Goal: Information Seeking & Learning: Learn about a topic

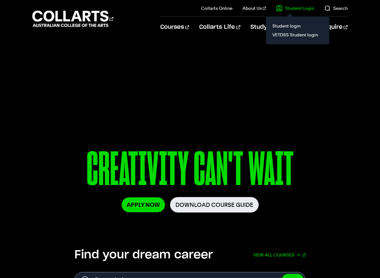
click at [293, 9] on link "Student Login" at bounding box center [295, 8] width 38 height 6
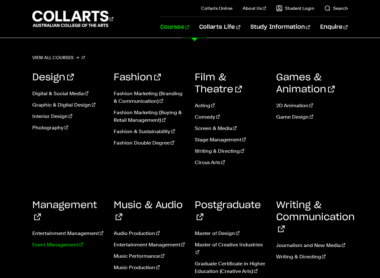
click at [52, 241] on link "Event Management" at bounding box center [68, 245] width 72 height 8
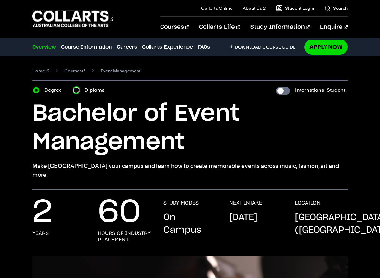
click at [77, 92] on input "Diploma" at bounding box center [76, 90] width 6 height 6
radio input "true"
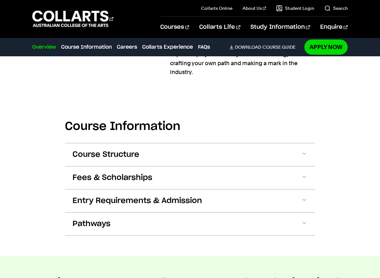
scroll to position [679, 0]
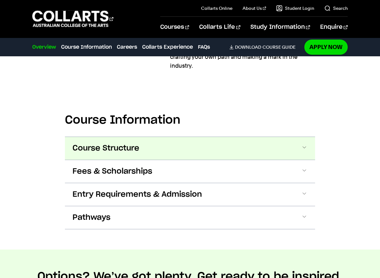
click at [153, 155] on button "Course Structure" at bounding box center [190, 148] width 250 height 23
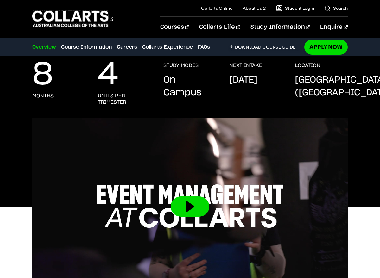
scroll to position [0, 0]
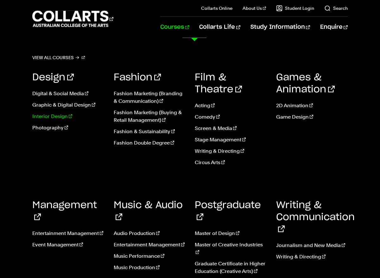
click at [59, 118] on link "Interior Design" at bounding box center [68, 117] width 72 height 8
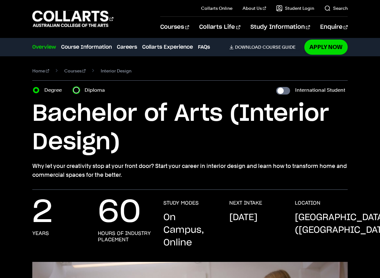
click at [78, 90] on input "Diploma" at bounding box center [76, 90] width 6 height 6
radio input "true"
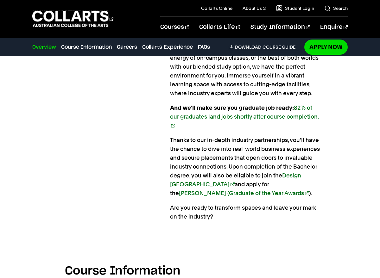
scroll to position [574, 0]
